Goal: Transaction & Acquisition: Purchase product/service

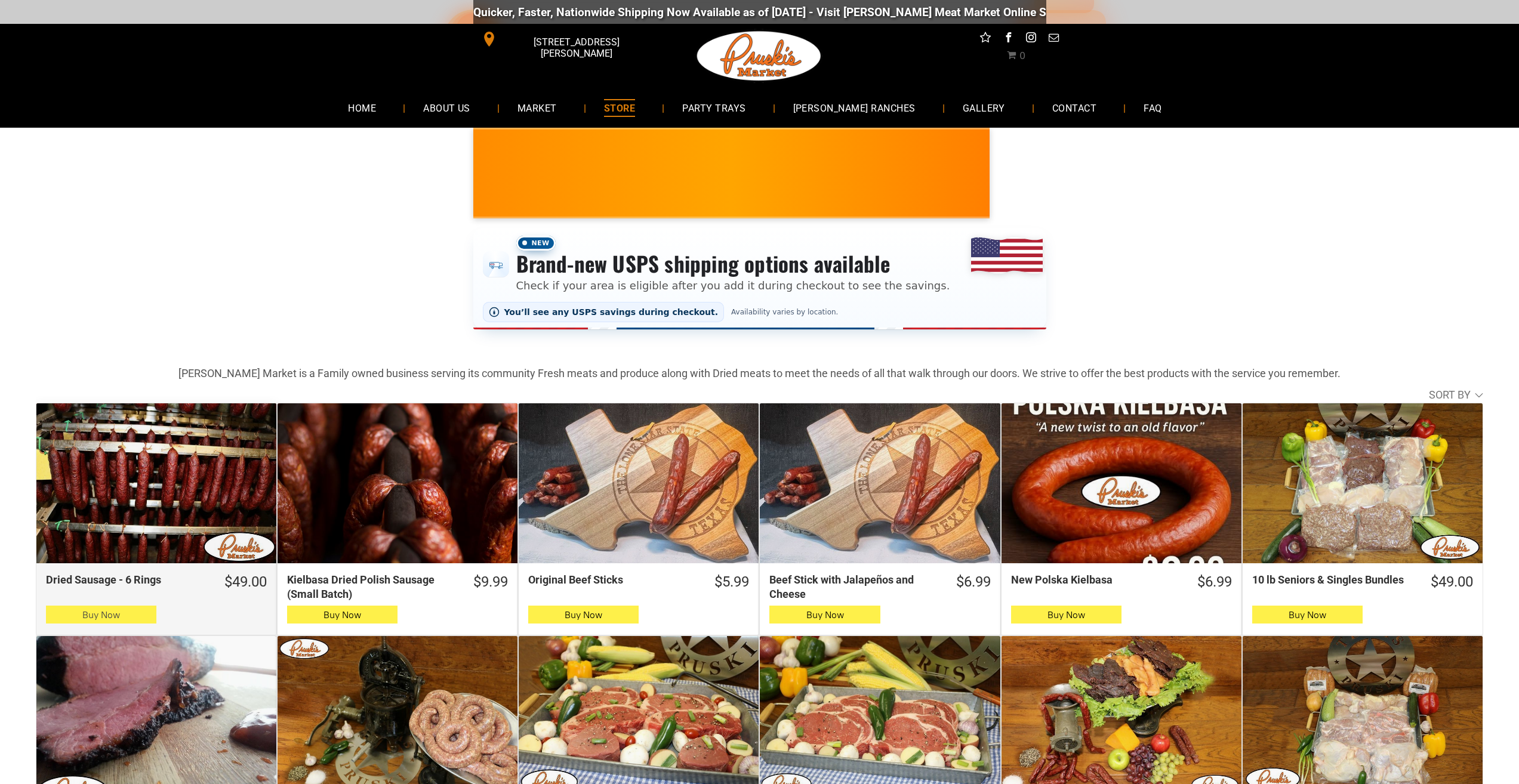
click at [94, 617] on span "button" at bounding box center [101, 614] width 17 height 16
click at [72, 614] on button "Buy Now" at bounding box center [101, 614] width 110 height 18
click at [58, 614] on button "Buy Now" at bounding box center [101, 614] width 110 height 18
